Goal: Information Seeking & Learning: Learn about a topic

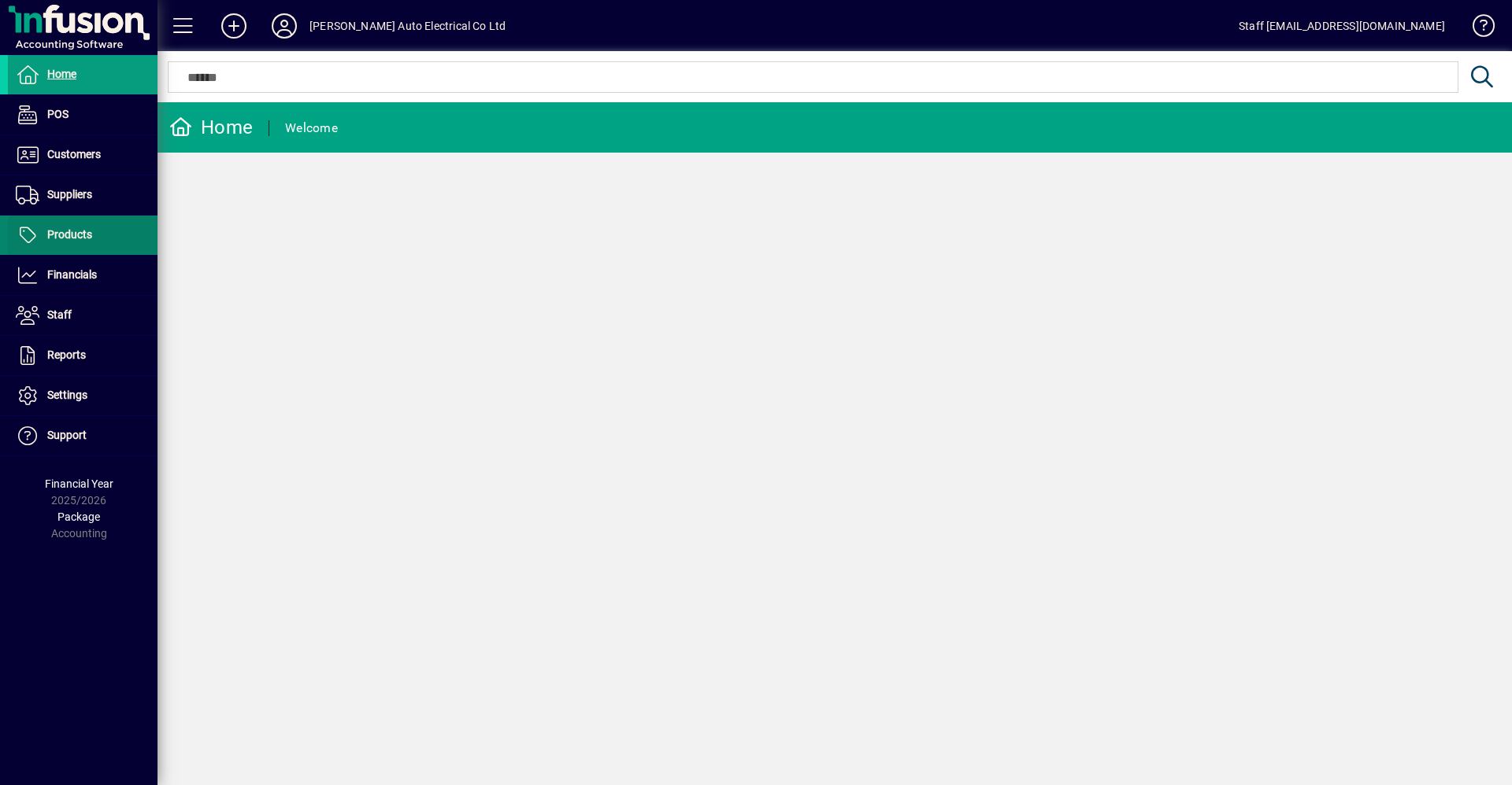
click at [77, 232] on span "Products" at bounding box center [70, 234] width 45 height 13
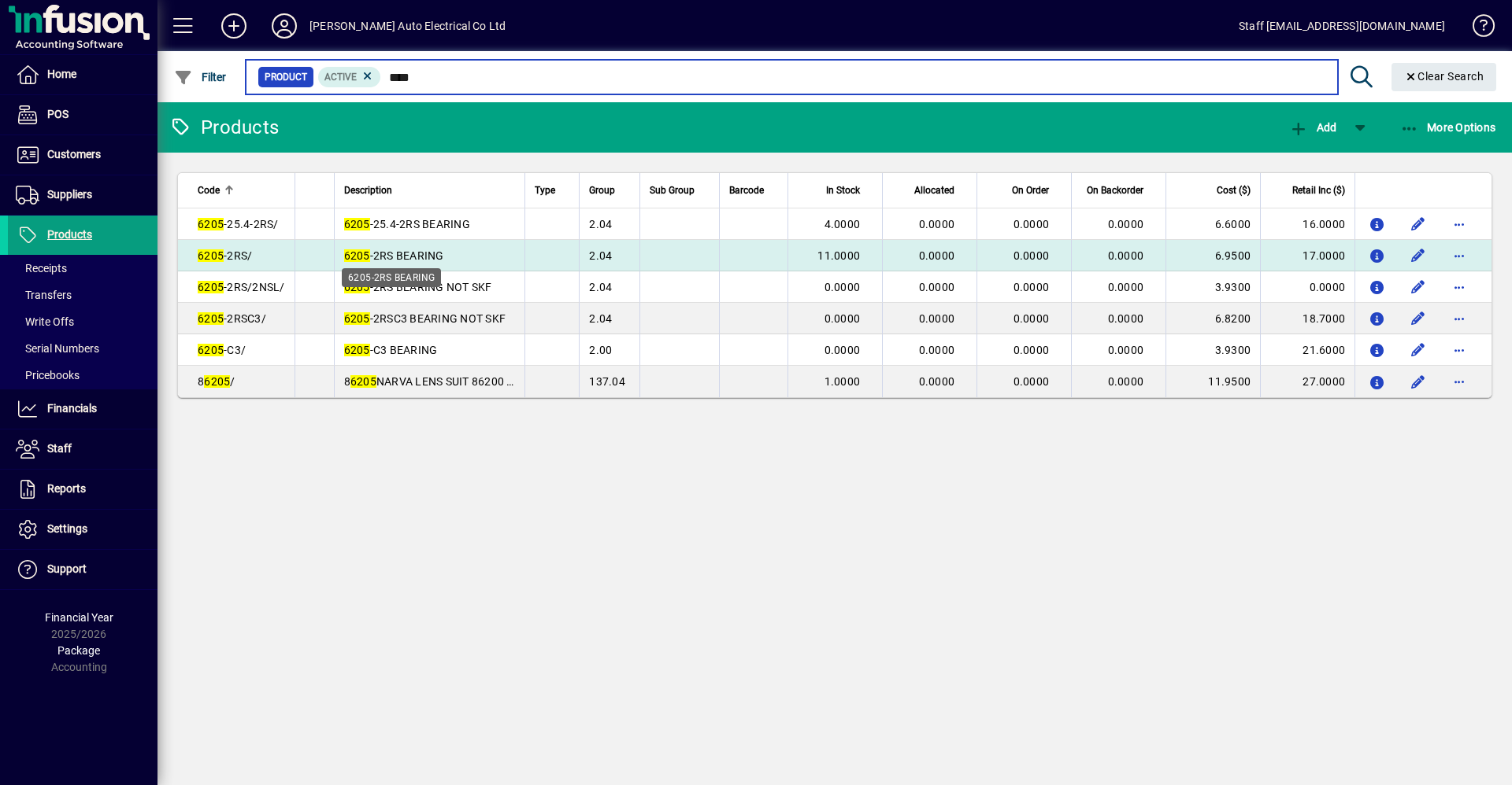
type input "****"
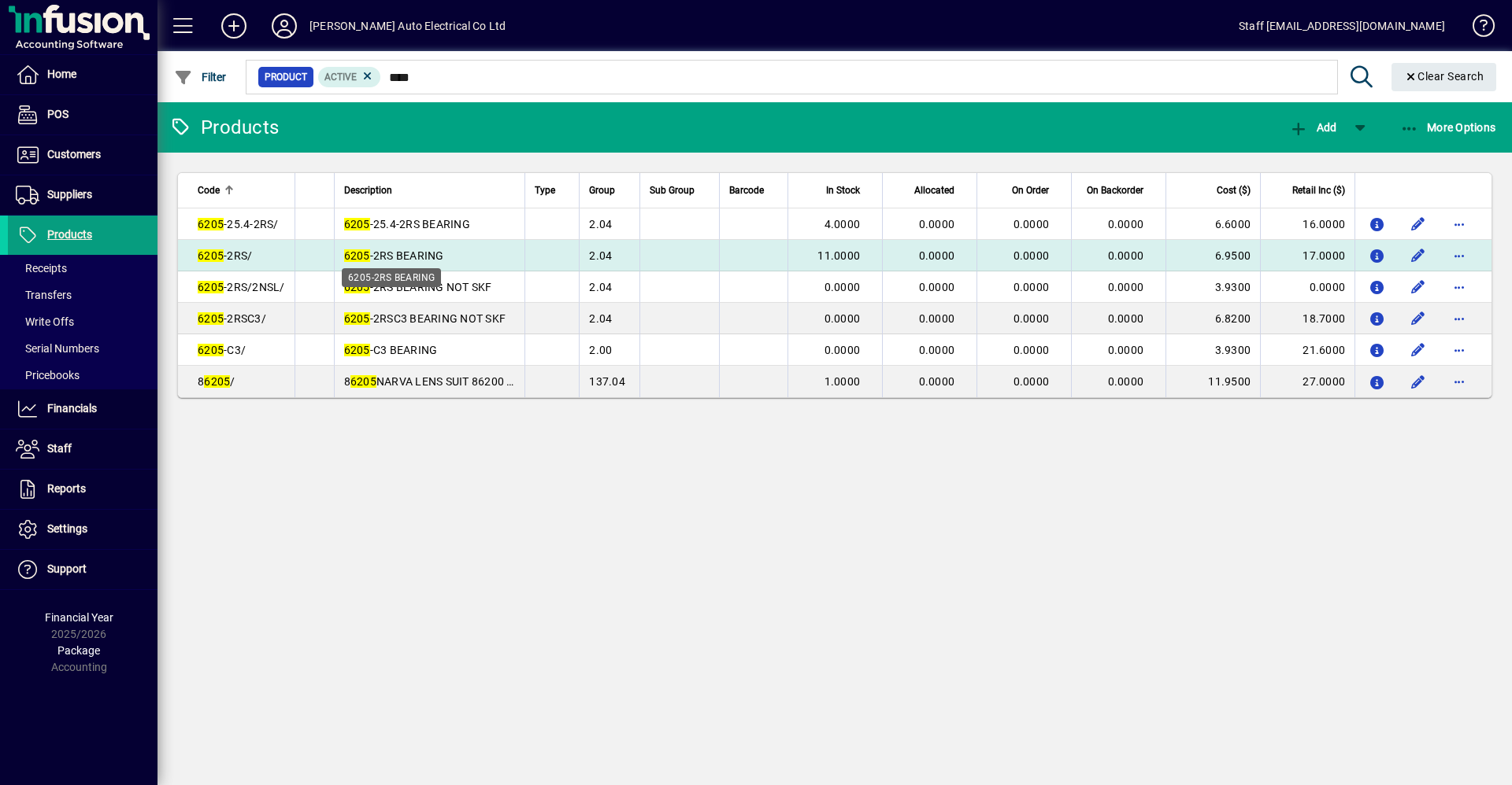
click at [425, 256] on span "6205 -2RS BEARING" at bounding box center [394, 256] width 100 height 13
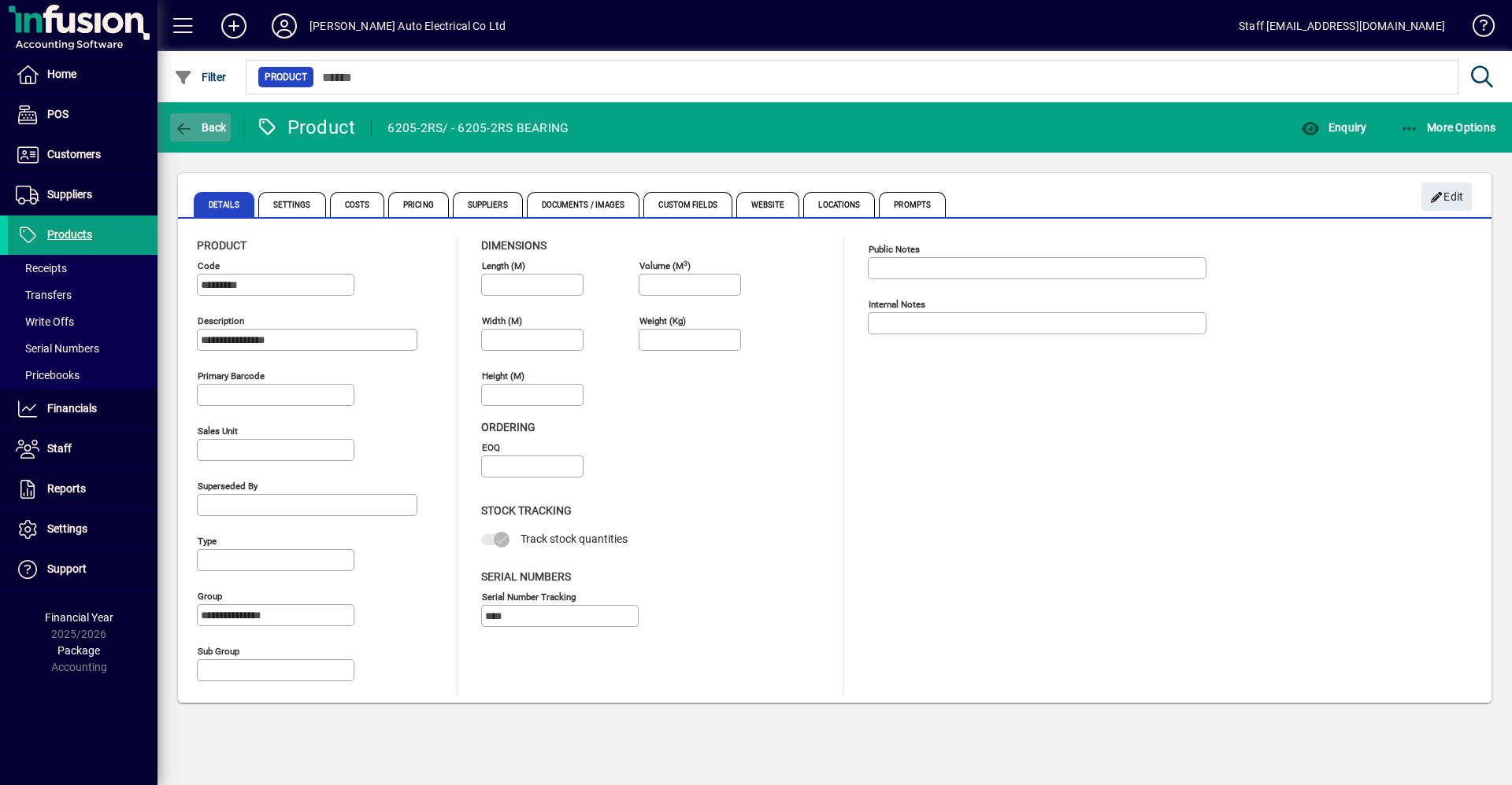
click at [189, 125] on icon "button" at bounding box center [183, 129] width 20 height 16
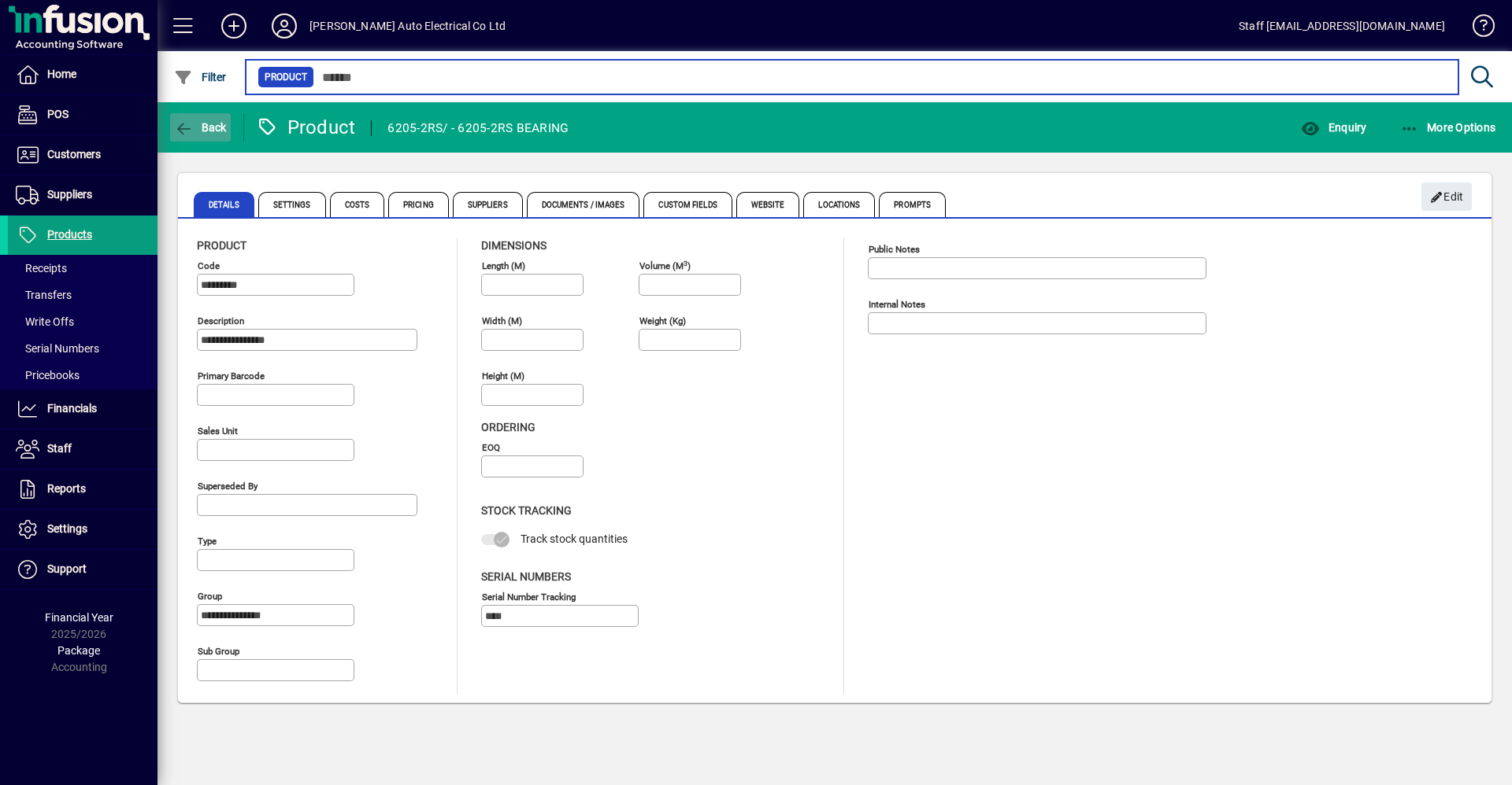
type input "****"
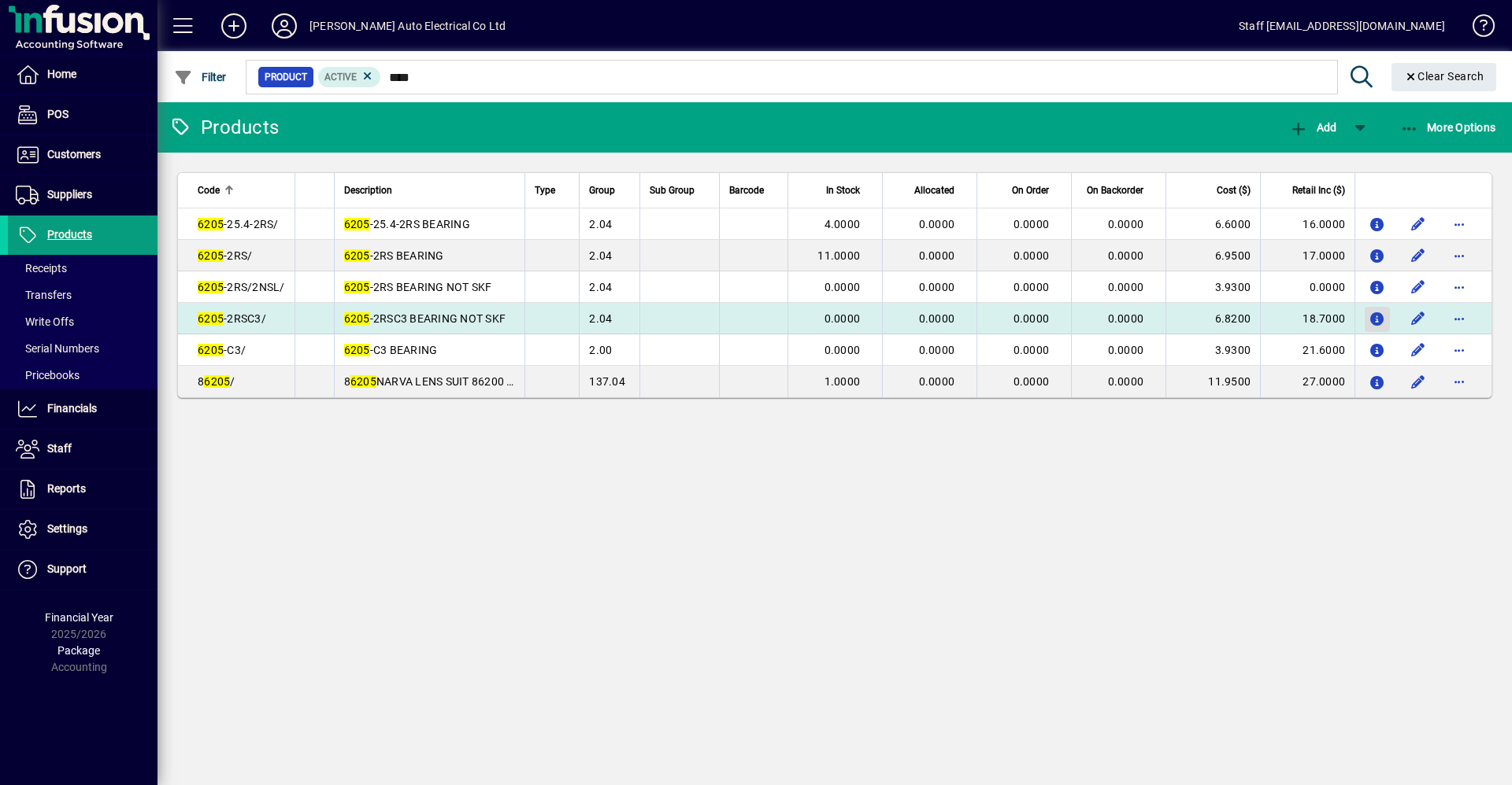
click at [1371, 315] on icon "button" at bounding box center [1377, 319] width 16 height 13
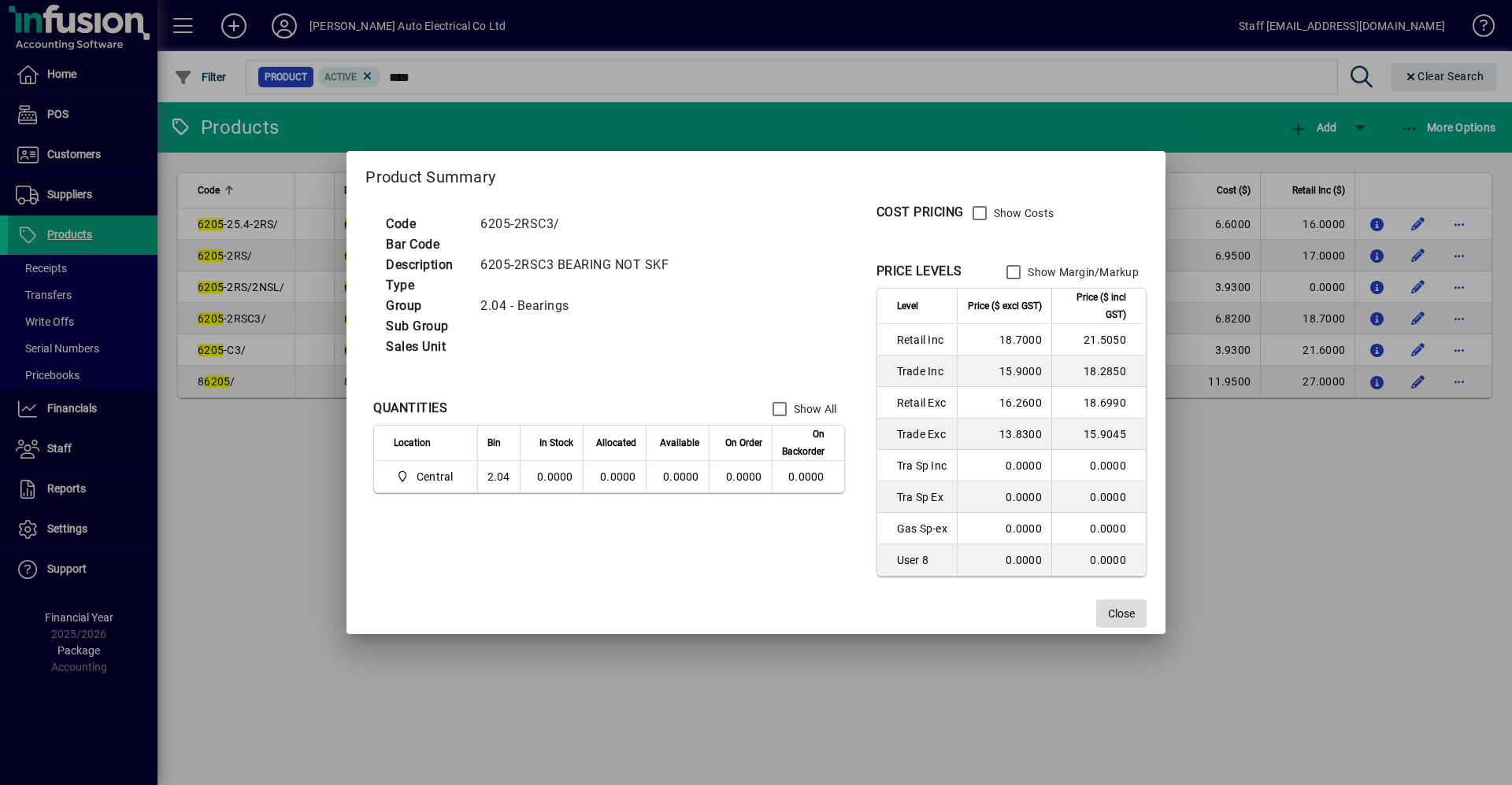
click at [1124, 610] on span "Close" at bounding box center [1121, 614] width 27 height 16
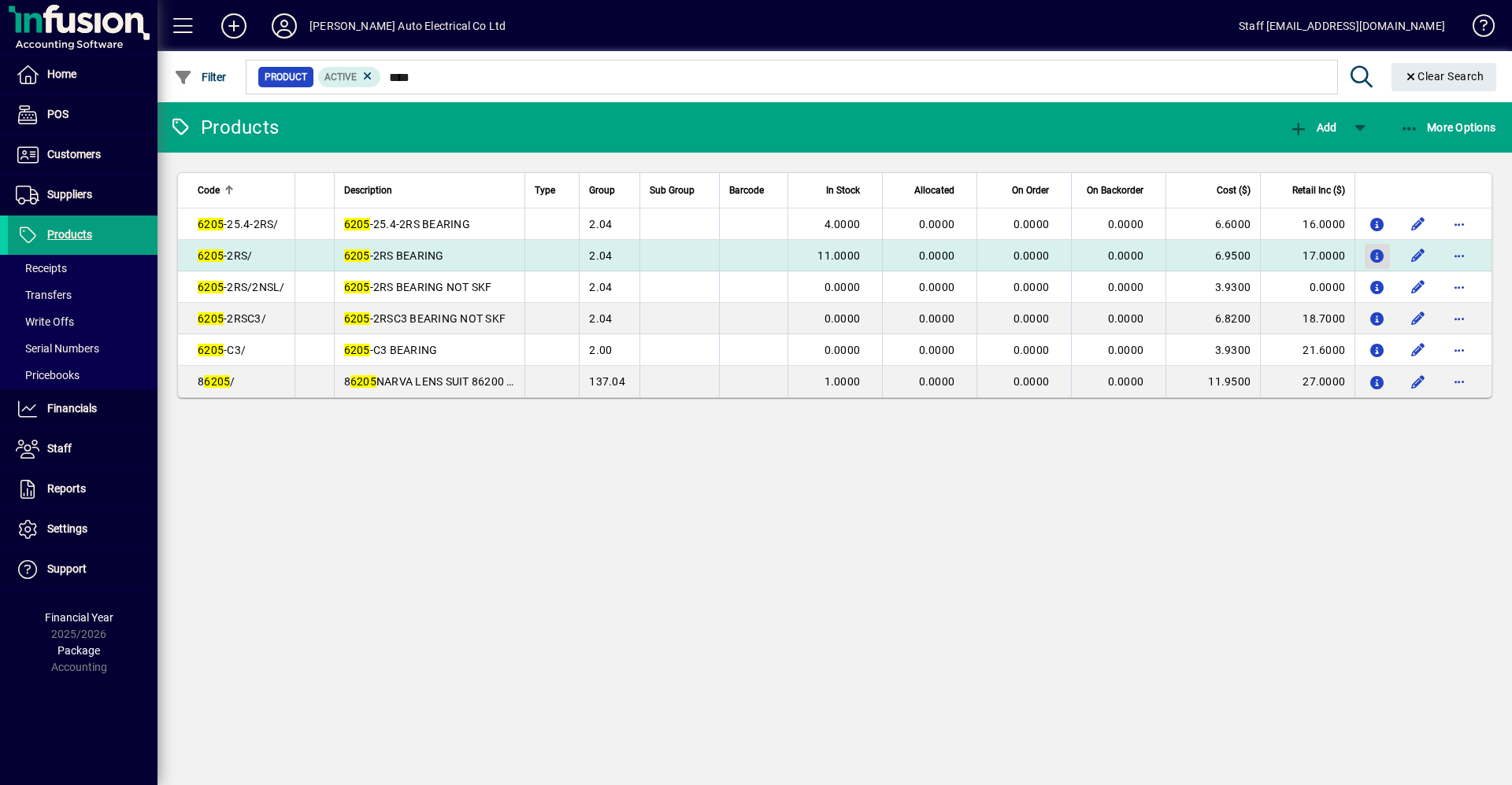
click at [1374, 251] on icon "button" at bounding box center [1377, 256] width 16 height 13
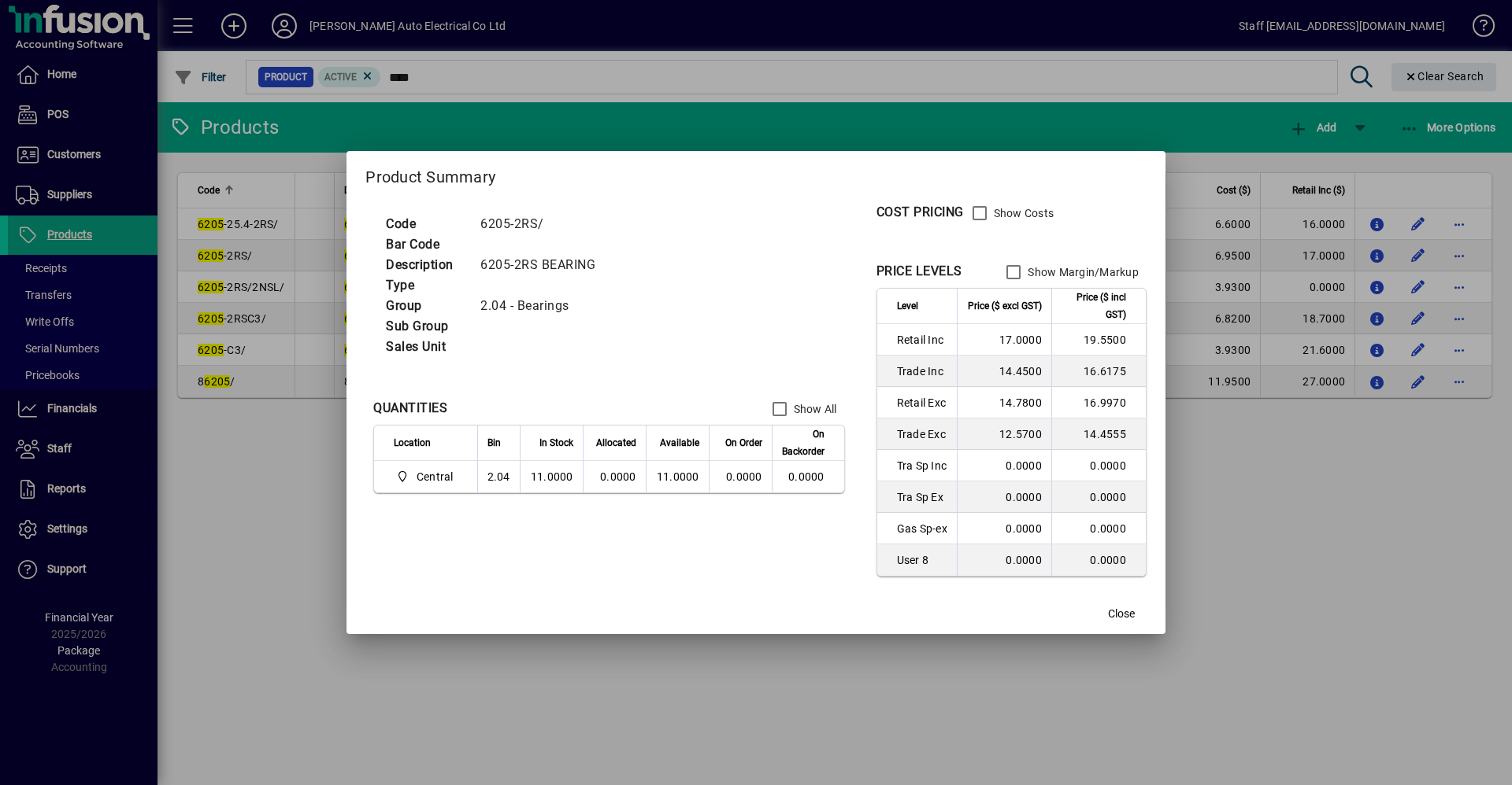
click at [1297, 495] on div at bounding box center [756, 392] width 1512 height 785
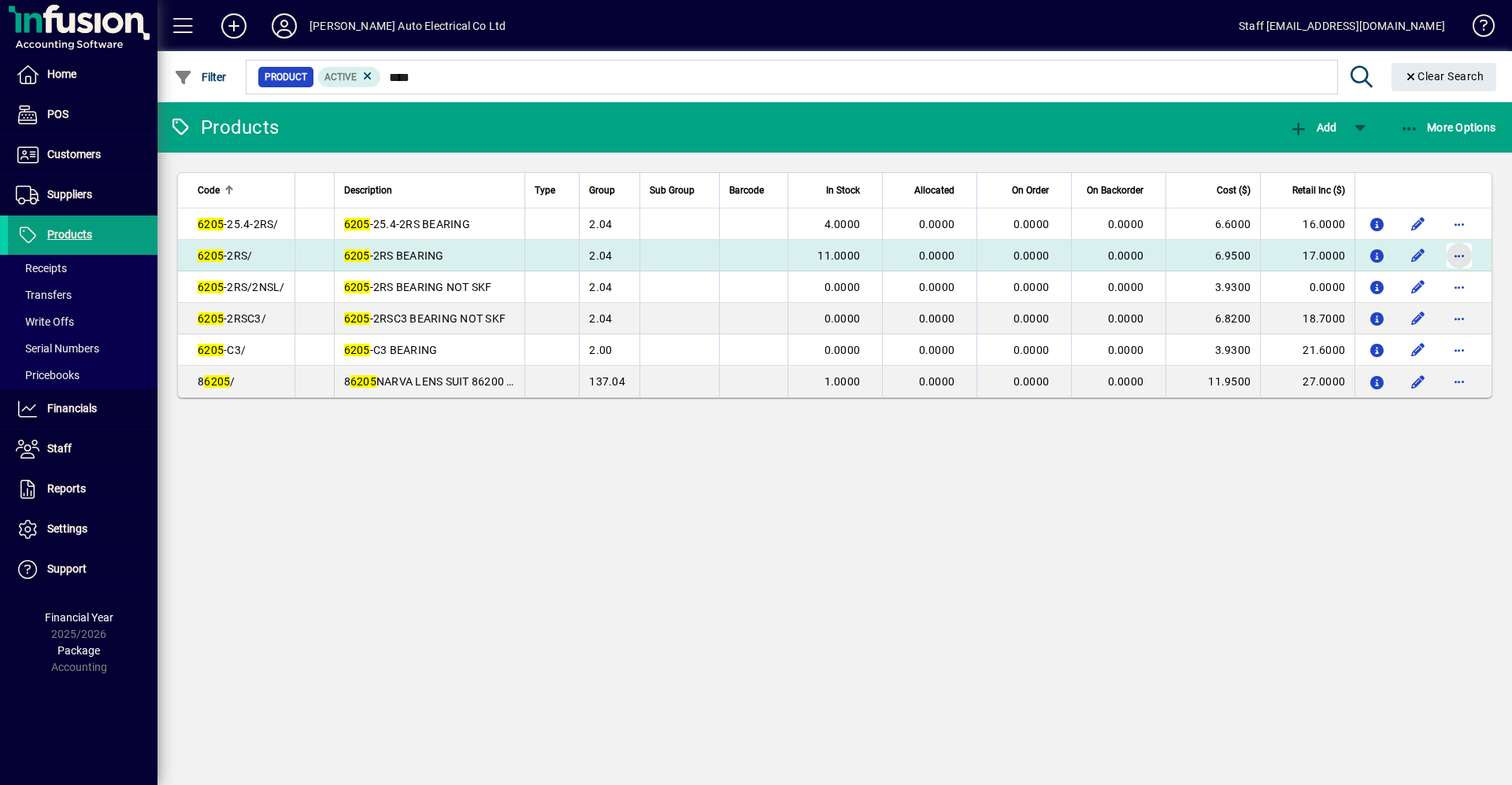
click at [1459, 252] on span "button" at bounding box center [1459, 256] width 38 height 38
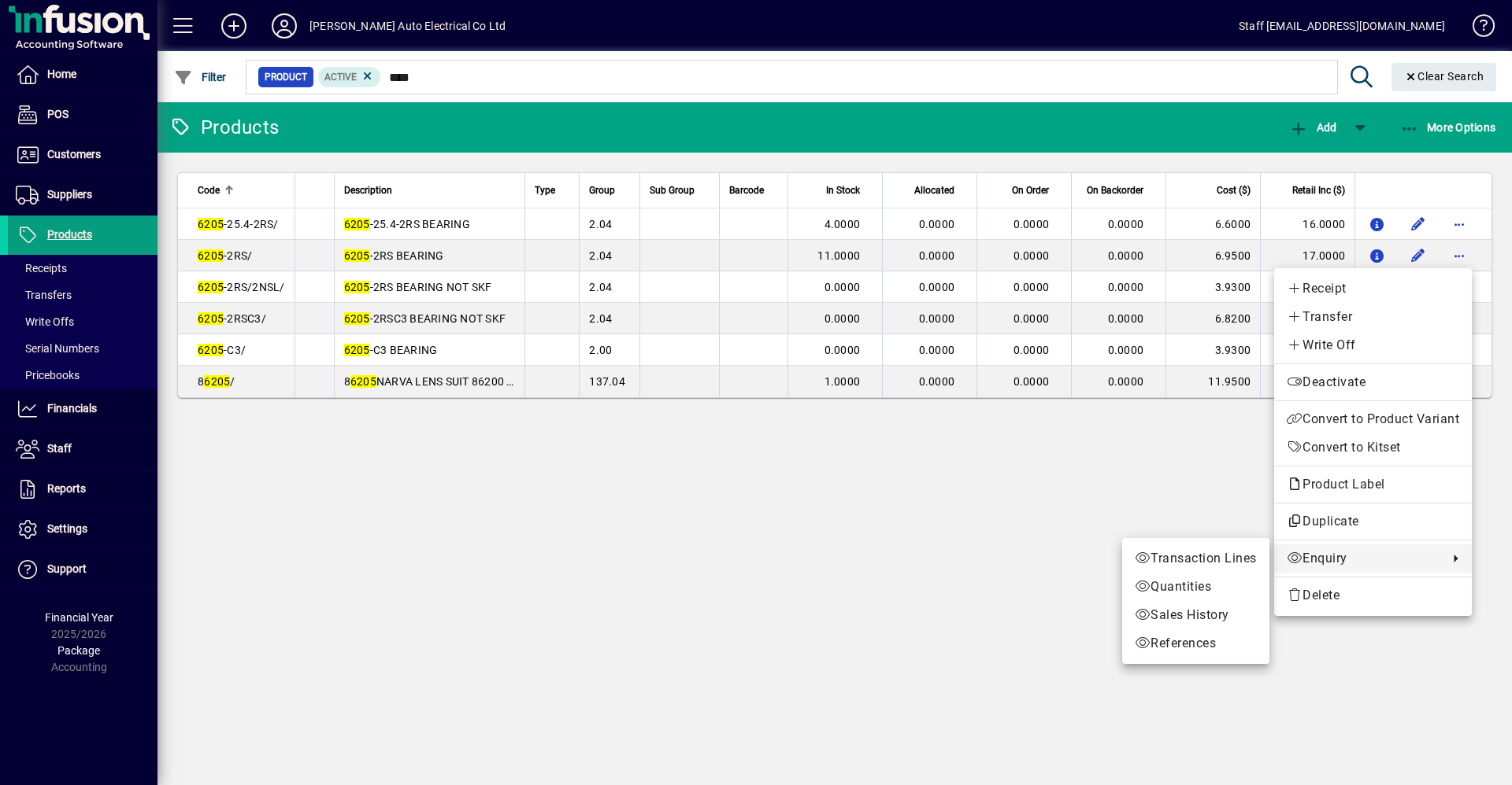
click at [1084, 580] on div at bounding box center [756, 392] width 1512 height 785
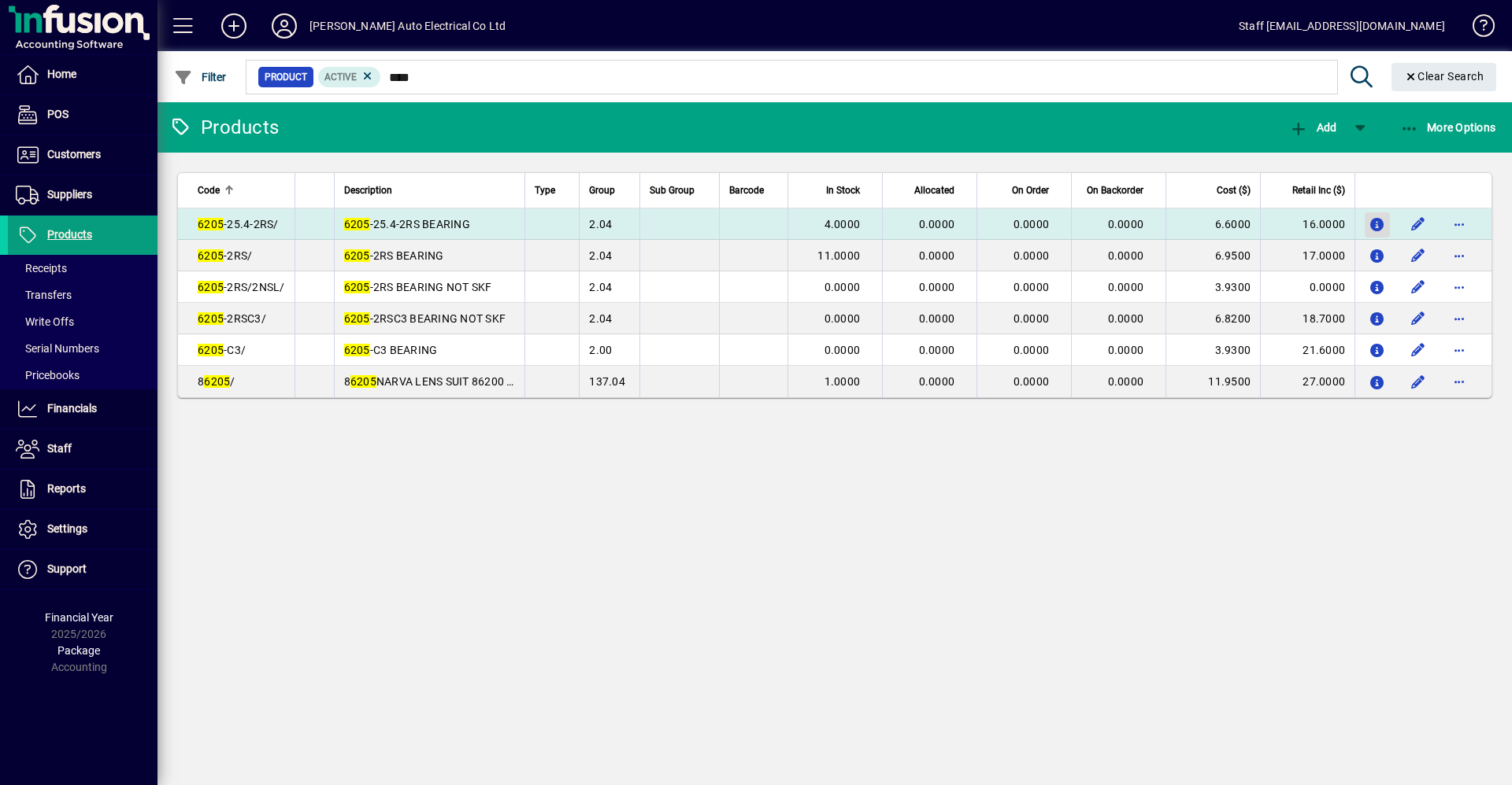
click at [1374, 223] on icon "button" at bounding box center [1377, 225] width 16 height 13
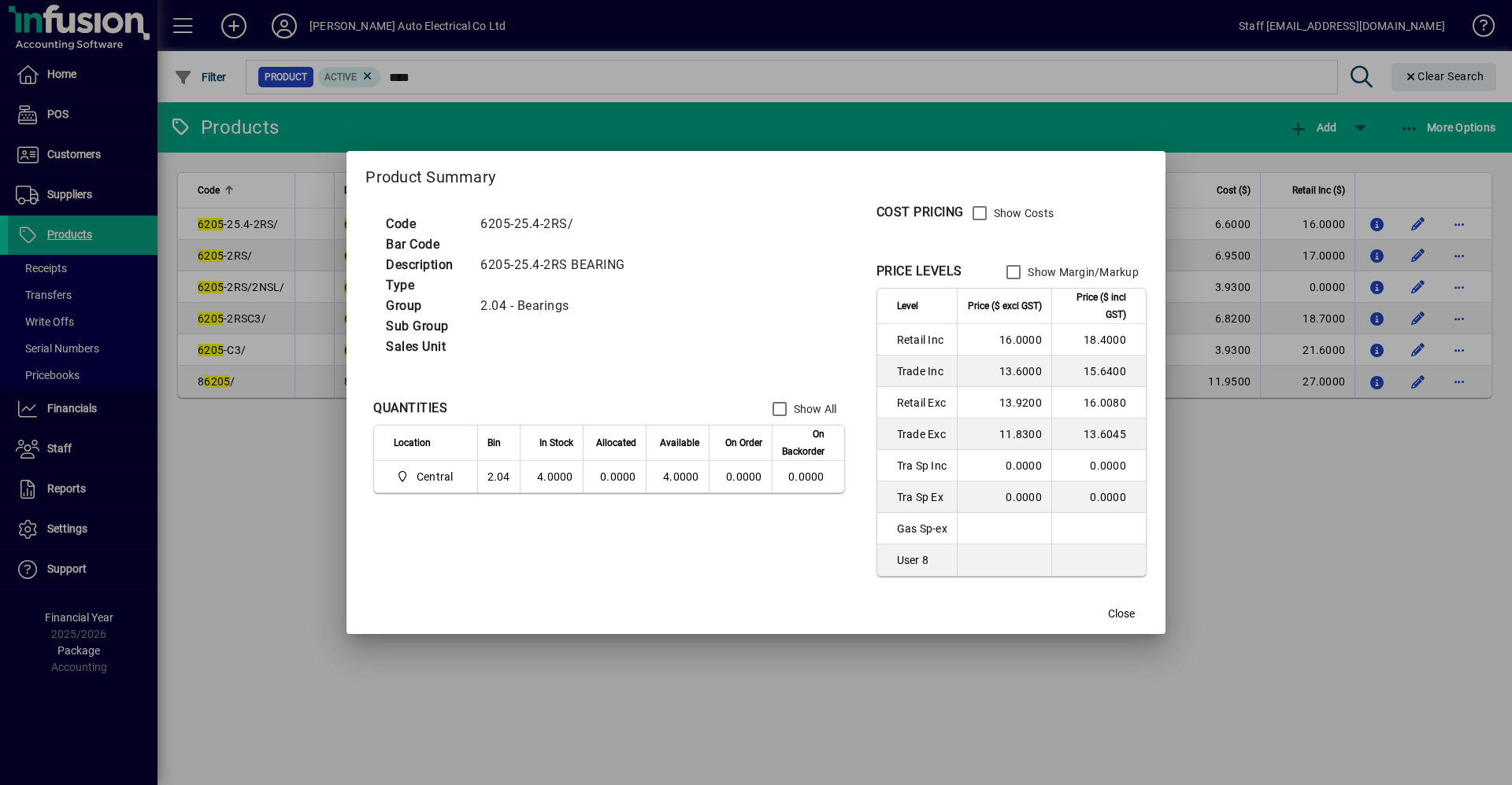
click at [1298, 583] on div at bounding box center [756, 392] width 1512 height 785
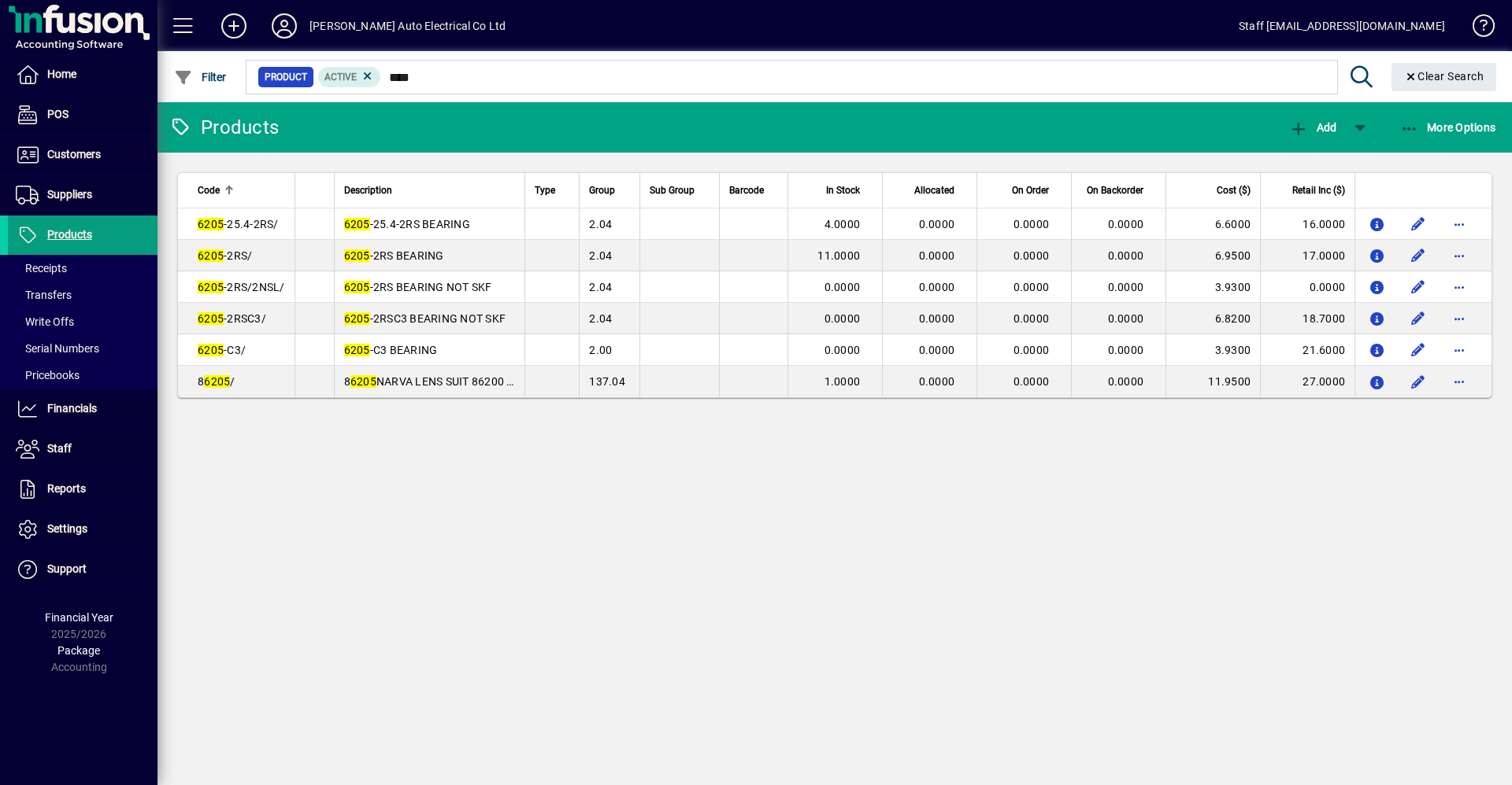
click at [1302, 443] on div "Products Add More Options Code Description Type Group Sub Group Barcode In Stoc…" at bounding box center [835, 444] width 1355 height 683
